Goal: Task Accomplishment & Management: Use online tool/utility

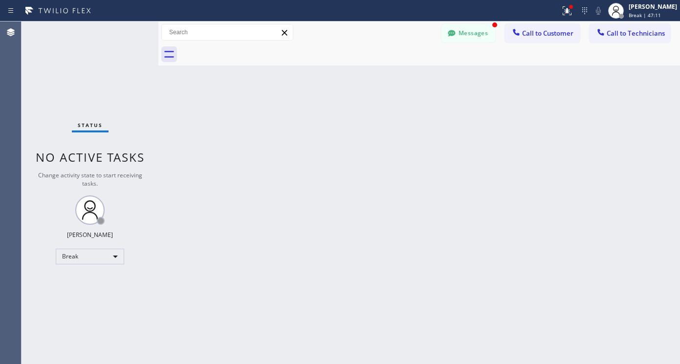
click at [244, 270] on div "Back to Dashboard Change Sender ID Customers Technicians DC [PERSON_NAME] [DATE…" at bounding box center [419, 193] width 522 height 343
click at [113, 259] on div "Break" at bounding box center [90, 257] width 68 height 16
click at [168, 257] on div at bounding box center [340, 182] width 680 height 364
click at [92, 258] on div "Break" at bounding box center [90, 257] width 68 height 16
click at [76, 283] on li "Available" at bounding box center [89, 283] width 66 height 12
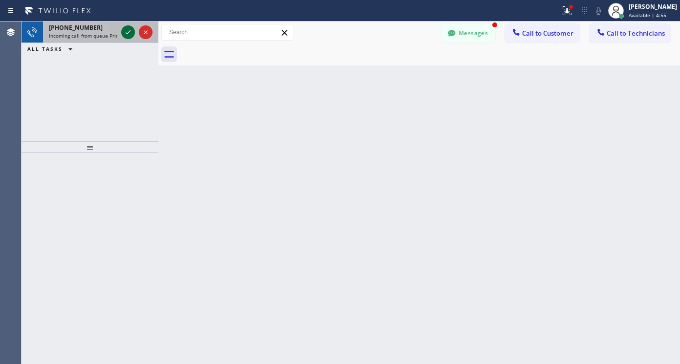
click at [128, 33] on icon at bounding box center [128, 32] width 12 height 12
click at [121, 35] on div at bounding box center [128, 32] width 14 height 12
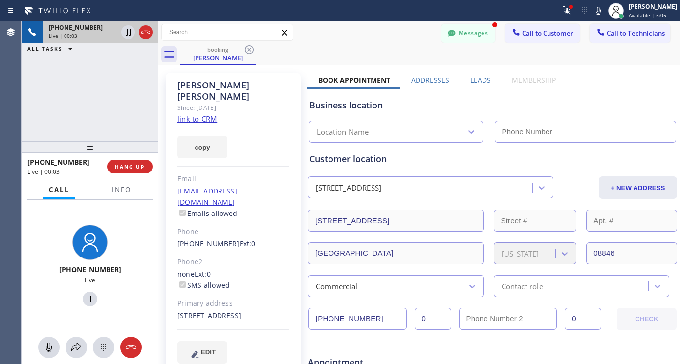
type input "[PHONE_NUMBER]"
click at [196, 114] on link "link to CRM" at bounding box center [197, 119] width 40 height 10
click at [87, 299] on icon at bounding box center [90, 299] width 12 height 12
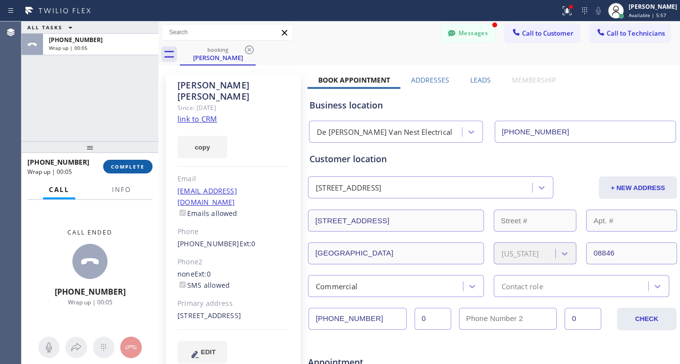
click at [133, 166] on span "COMPLETE" at bounding box center [128, 166] width 34 height 7
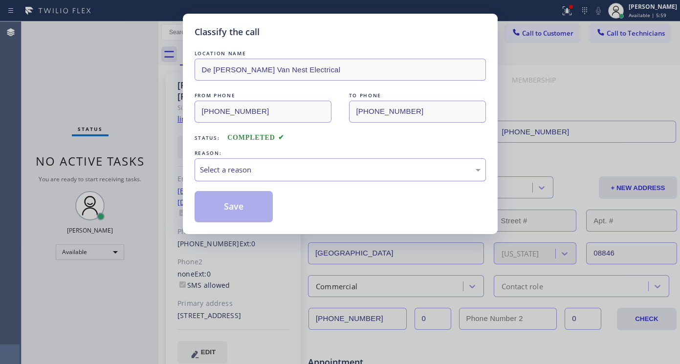
click at [226, 174] on div "Select a reason" at bounding box center [340, 169] width 281 height 11
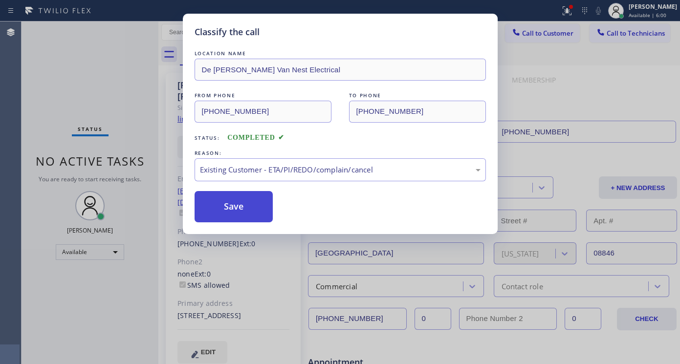
click at [250, 208] on button "Save" at bounding box center [234, 206] width 79 height 31
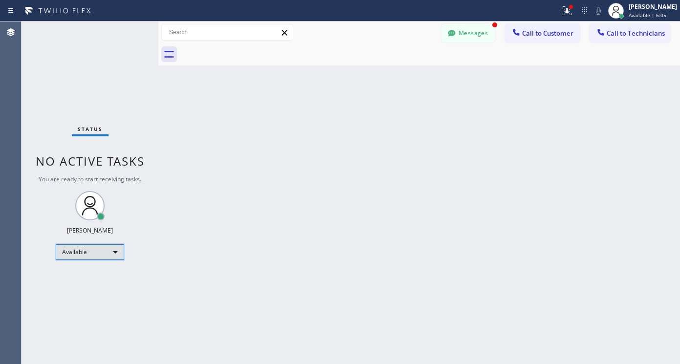
click at [80, 254] on div "Available" at bounding box center [90, 252] width 68 height 16
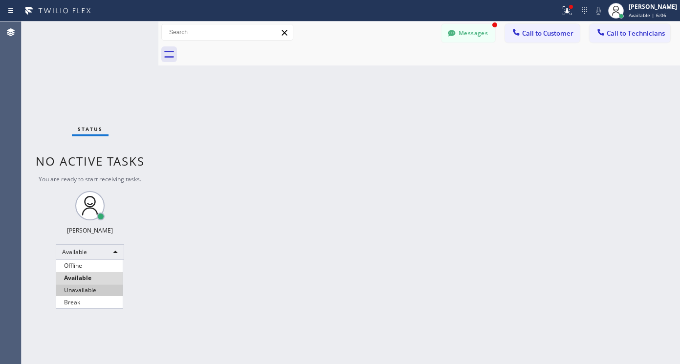
click at [92, 287] on li "Unavailable" at bounding box center [89, 290] width 66 height 12
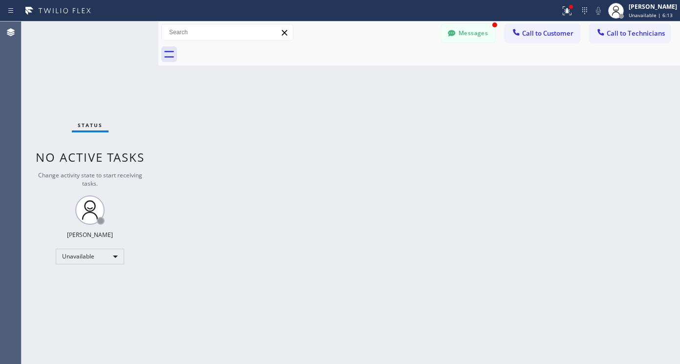
click at [109, 266] on div "Status No active tasks Change activity state to start receiving tasks. Lyra Lau…" at bounding box center [90, 193] width 137 height 343
click at [107, 260] on div "Unavailable" at bounding box center [90, 257] width 68 height 16
click at [85, 279] on li "Available" at bounding box center [89, 283] width 66 height 12
click at [85, 279] on div "Status No active tasks Change activity state to start receiving tasks. Lyra Lau…" at bounding box center [90, 193] width 137 height 343
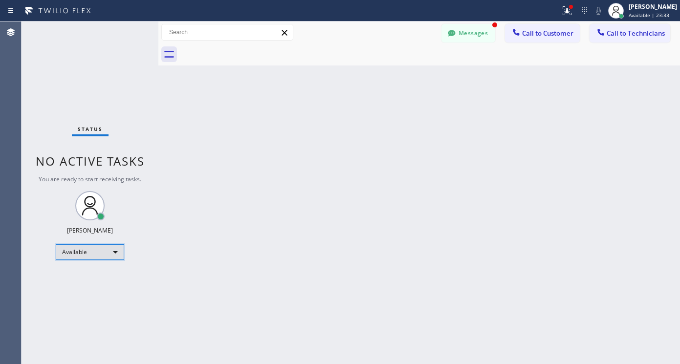
click at [89, 251] on div "Available" at bounding box center [90, 252] width 68 height 16
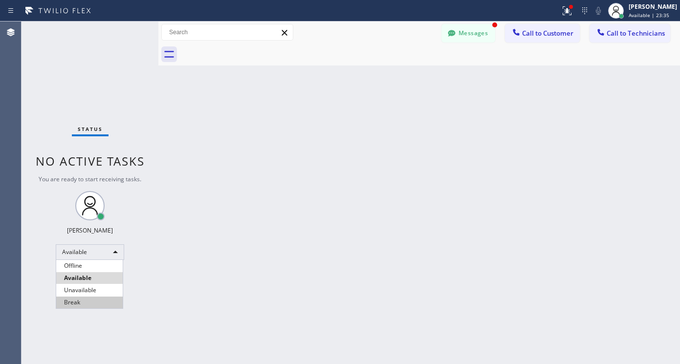
click at [74, 300] on li "Break" at bounding box center [89, 303] width 66 height 12
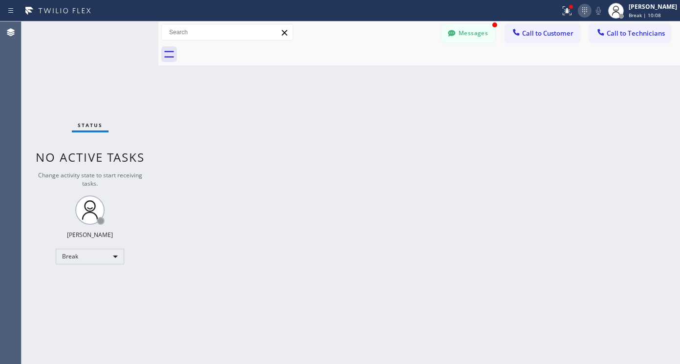
click at [586, 10] on icon at bounding box center [585, 11] width 12 height 12
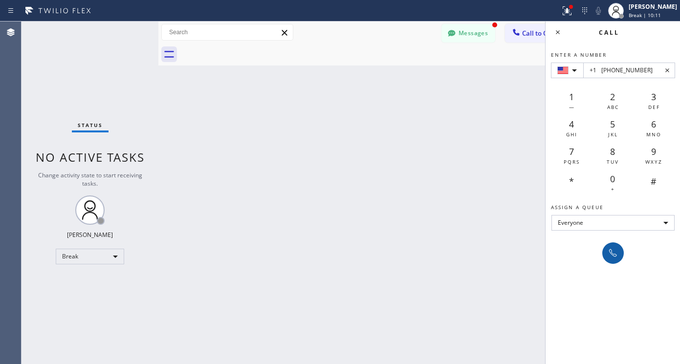
type input "+1 [PHONE_NUMBER]"
click at [614, 253] on icon at bounding box center [613, 253] width 12 height 12
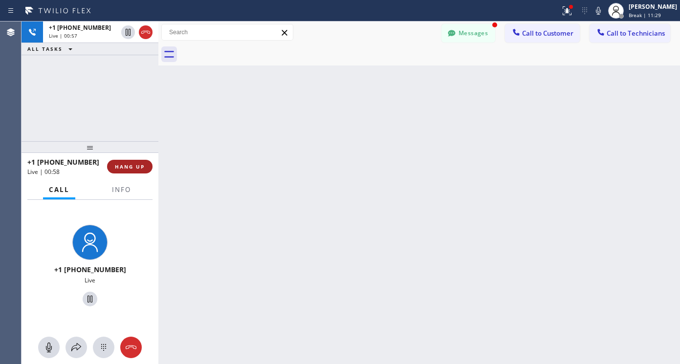
click at [143, 163] on button "HANG UP" at bounding box center [129, 167] width 45 height 14
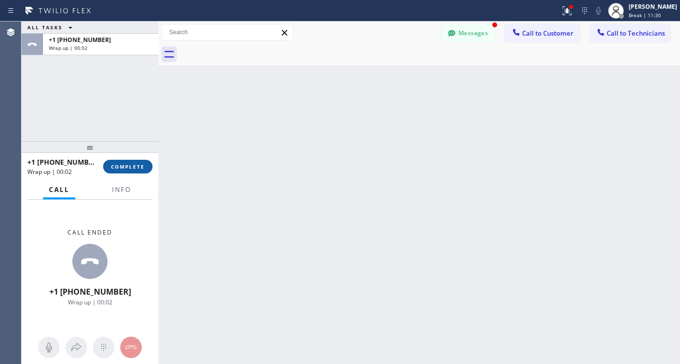
click at [131, 165] on span "COMPLETE" at bounding box center [128, 166] width 34 height 7
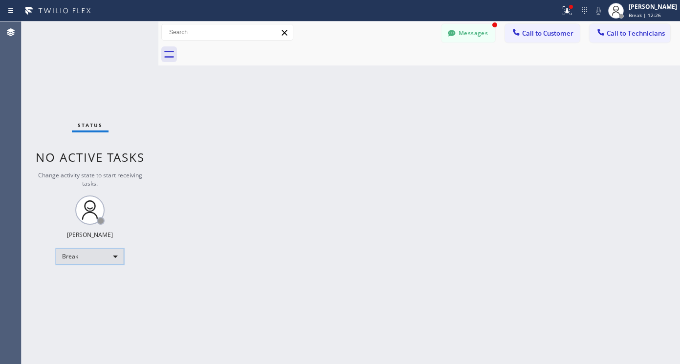
click at [109, 262] on div "Break" at bounding box center [90, 257] width 68 height 16
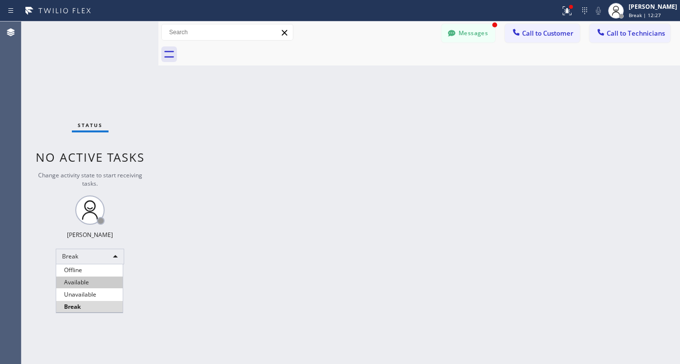
click at [81, 283] on li "Available" at bounding box center [89, 283] width 66 height 12
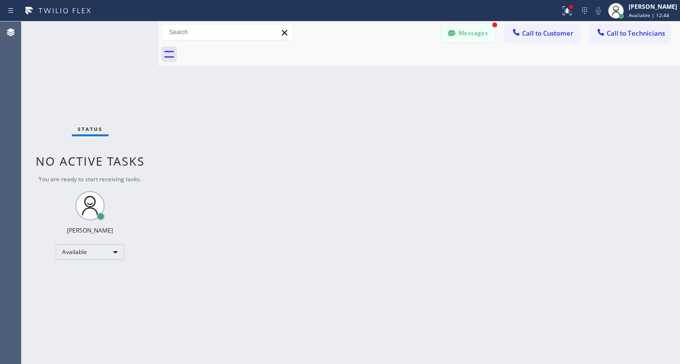
click at [484, 29] on button "Messages" at bounding box center [468, 33] width 54 height 19
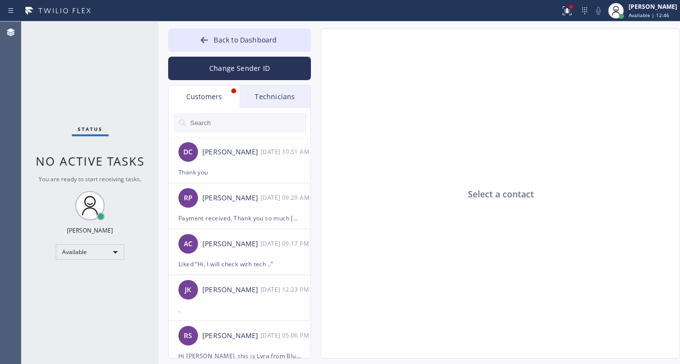
click at [201, 92] on div "Customers" at bounding box center [204, 97] width 71 height 22
click at [209, 44] on icon at bounding box center [204, 40] width 10 height 10
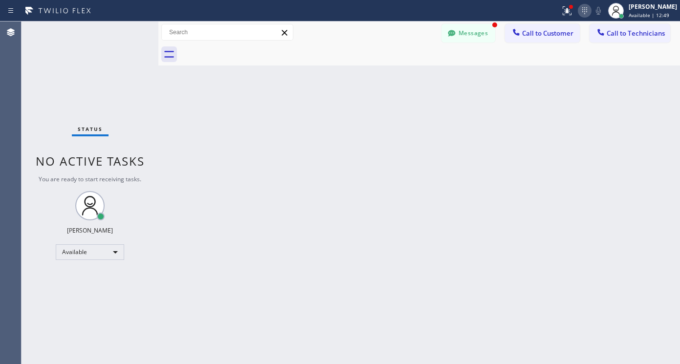
click at [590, 16] on icon at bounding box center [585, 11] width 12 height 12
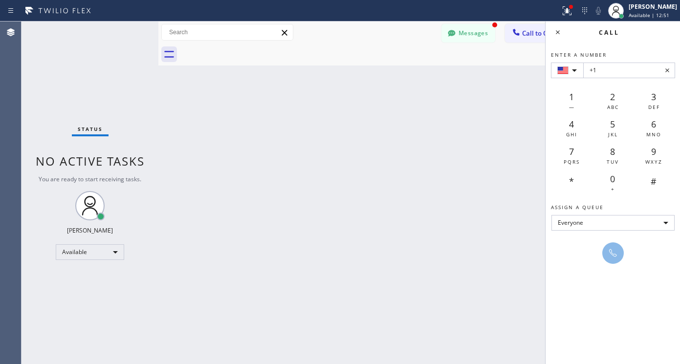
click at [603, 73] on input "+1" at bounding box center [629, 71] width 92 height 16
type input "+1 [PHONE_NUMBER]"
click at [620, 250] on button at bounding box center [613, 253] width 22 height 22
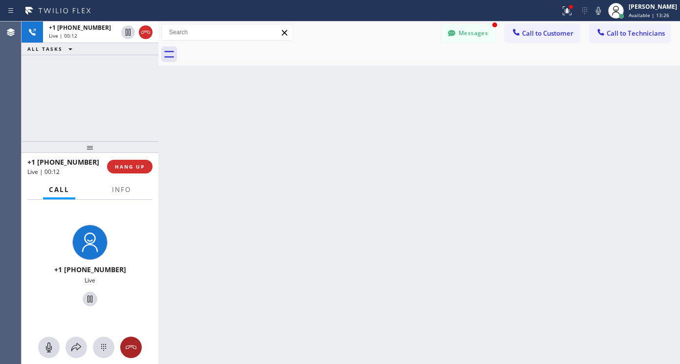
click at [133, 347] on icon at bounding box center [131, 348] width 12 height 12
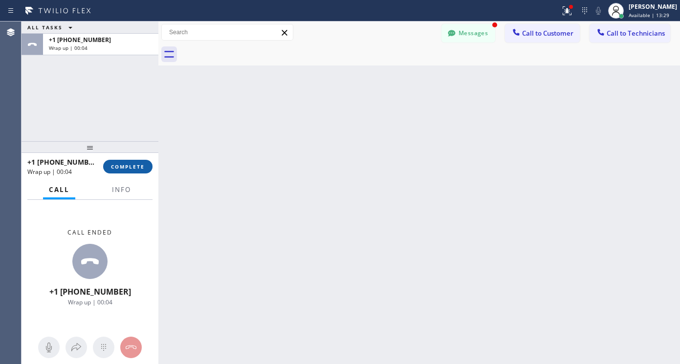
click at [141, 168] on span "COMPLETE" at bounding box center [128, 166] width 34 height 7
